Goal: Information Seeking & Learning: Learn about a topic

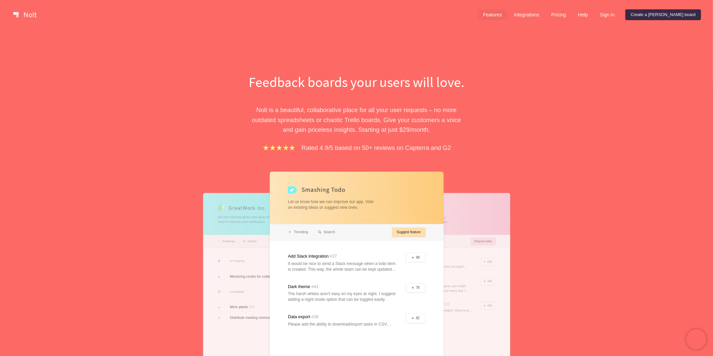
click at [508, 15] on link "Features" at bounding box center [493, 14] width 30 height 11
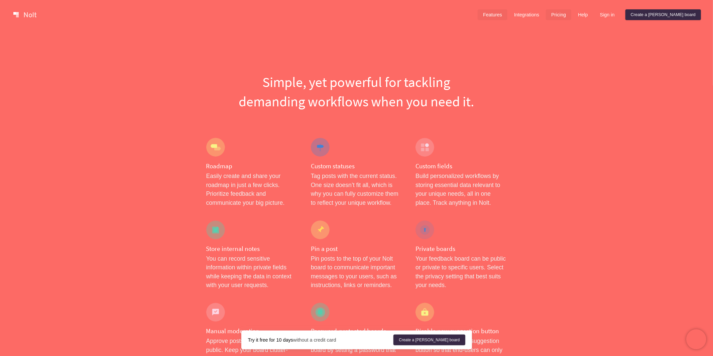
click at [572, 15] on link "Pricing" at bounding box center [558, 14] width 25 height 11
